Goal: Check status: Check status

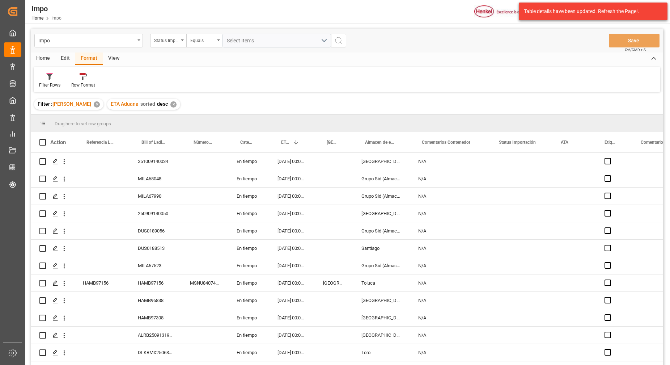
scroll to position [267, 0]
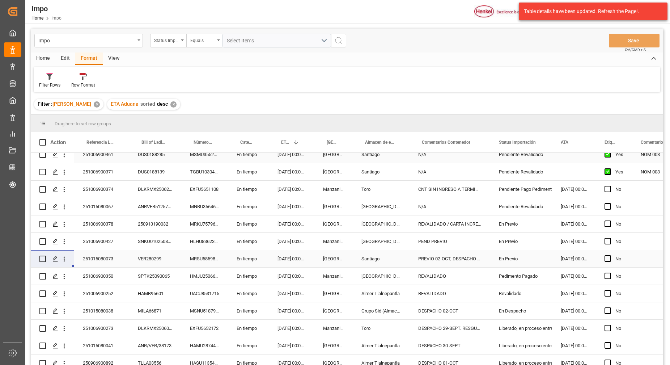
click at [198, 155] on div "MSMU3552118" at bounding box center [204, 154] width 47 height 17
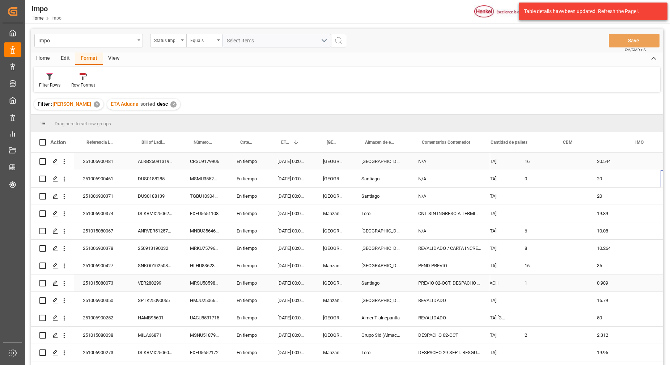
scroll to position [0, 940]
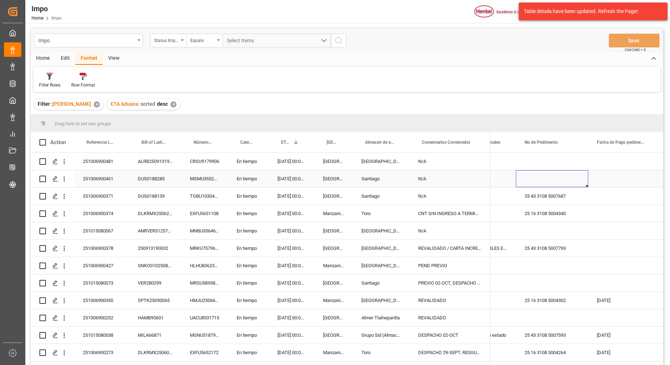
click at [541, 180] on div "Press SPACE to select this row." at bounding box center [552, 178] width 72 height 17
click at [550, 180] on input "Press SPACE to select this row." at bounding box center [552, 183] width 61 height 14
paste input "25 43 3108 5007812"
type input "25 43 3108 5007812"
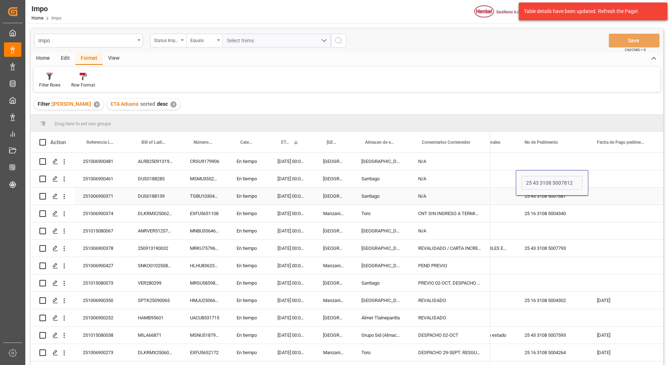
click at [626, 187] on div "Press SPACE to select this row." at bounding box center [625, 195] width 72 height 17
click at [640, 41] on button "Save" at bounding box center [634, 41] width 51 height 14
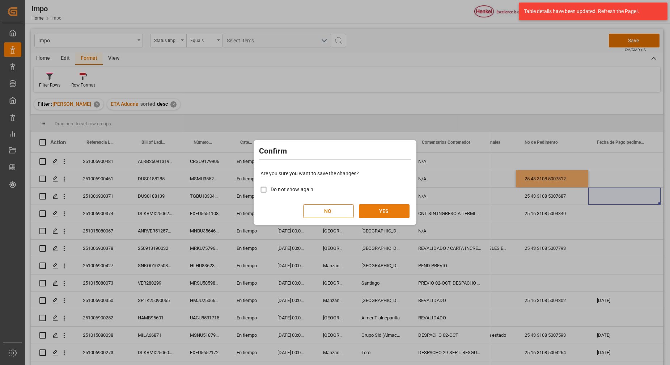
click at [386, 212] on button "YES" at bounding box center [384, 211] width 51 height 14
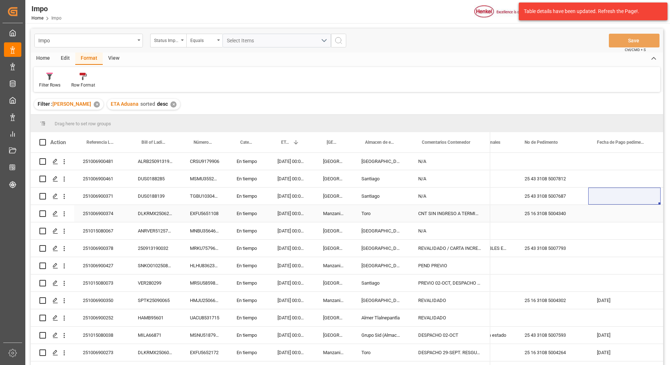
click at [520, 215] on div "25 16 3108 5004340" at bounding box center [552, 213] width 72 height 17
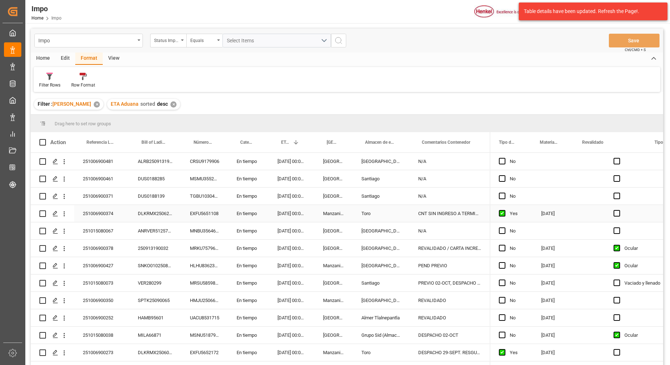
scroll to position [0, 1111]
